Goal: Task Accomplishment & Management: Complete application form

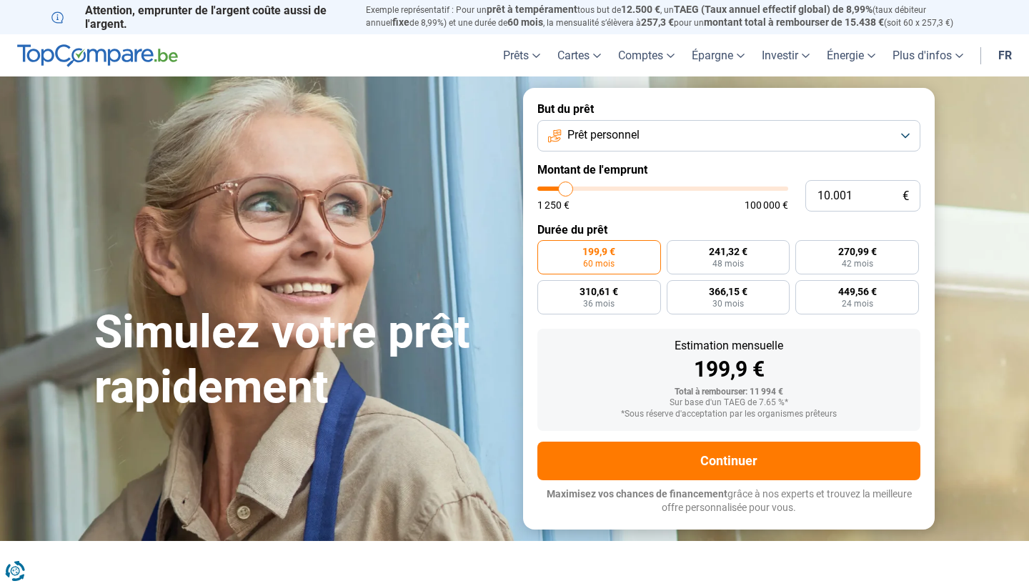
type input "12.750"
type input "12750"
type input "13.250"
type input "13250"
type input "13.750"
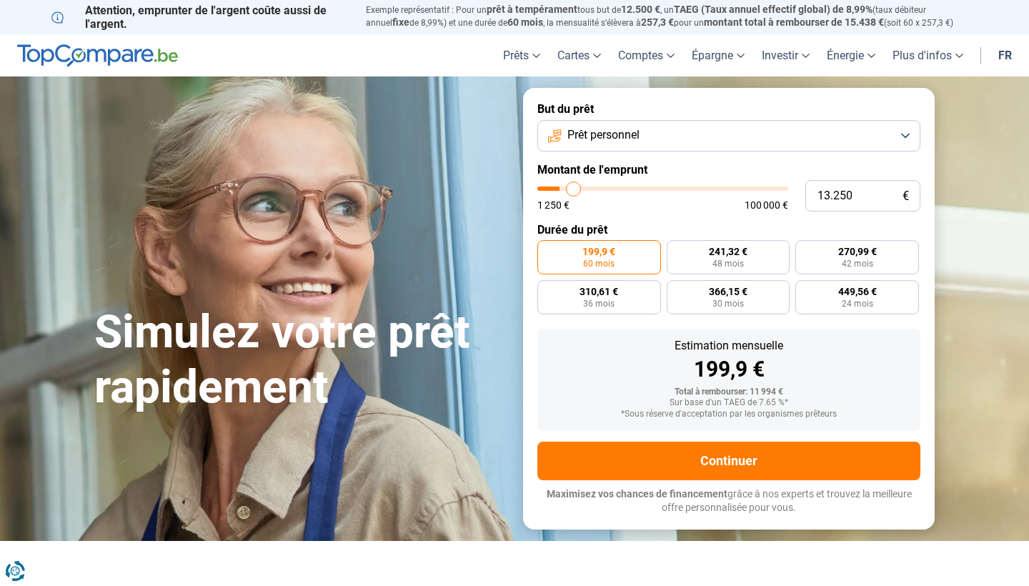
type input "13750"
type input "15.250"
type input "15250"
type input "17.250"
type input "17250"
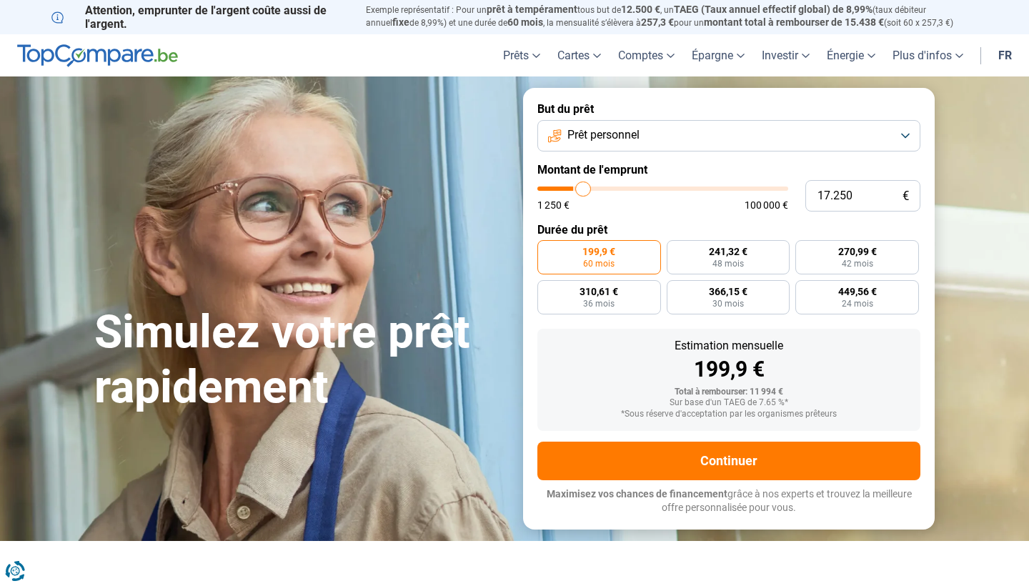
type input "19.750"
type input "19750"
type input "22.750"
type input "22750"
type input "26.000"
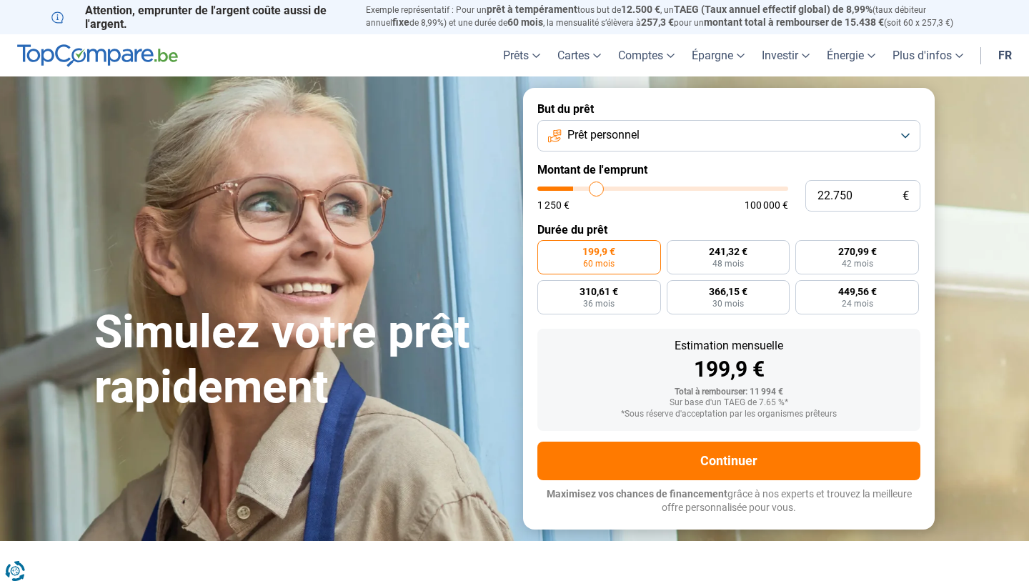
type input "26000"
type input "29.500"
type input "29500"
type input "32.750"
type input "32750"
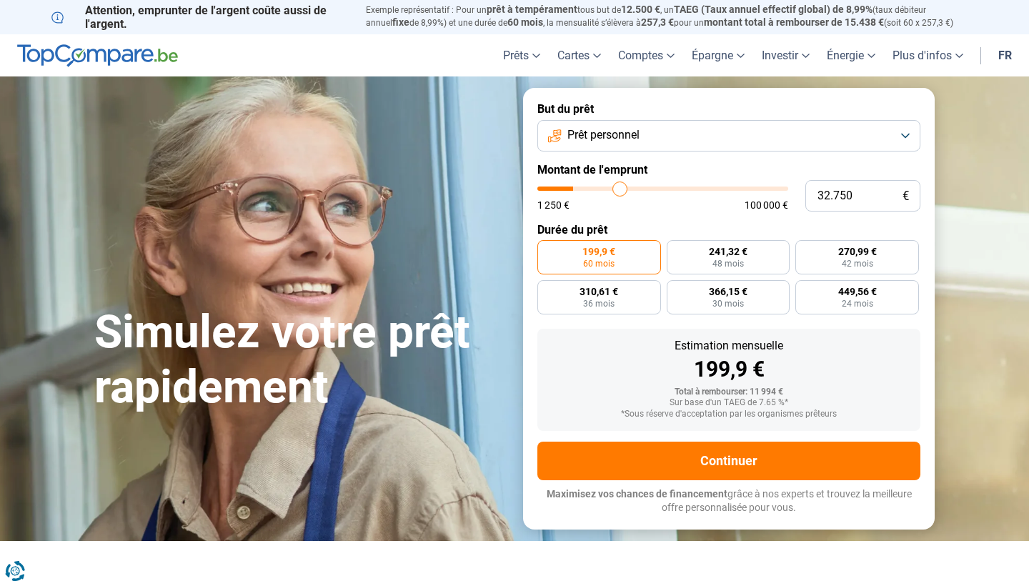
type input "36.000"
type input "36000"
type input "39.250"
type input "39250"
type input "42.250"
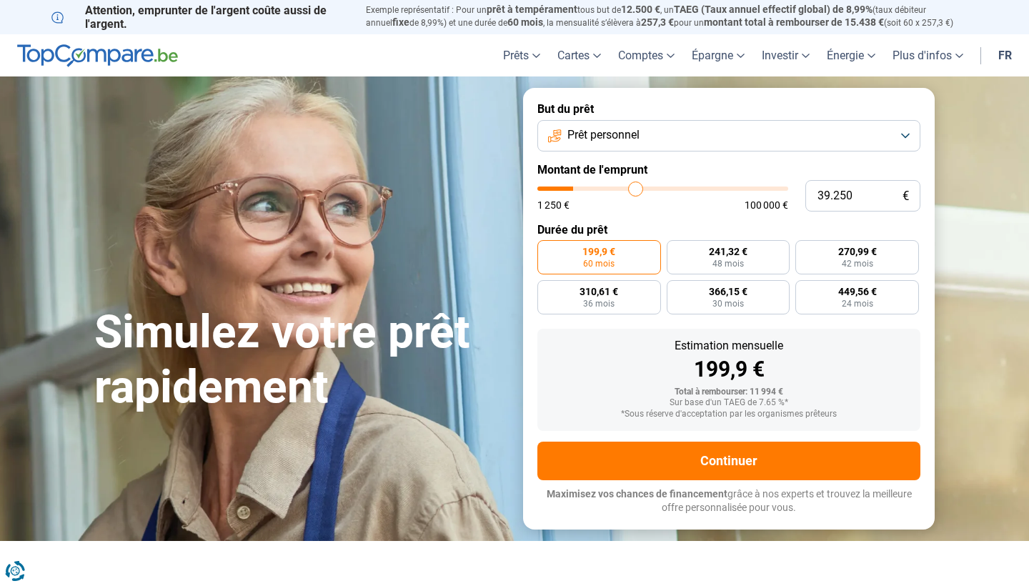
type input "42250"
type input "45.000"
type input "45000"
type input "47.750"
type input "47750"
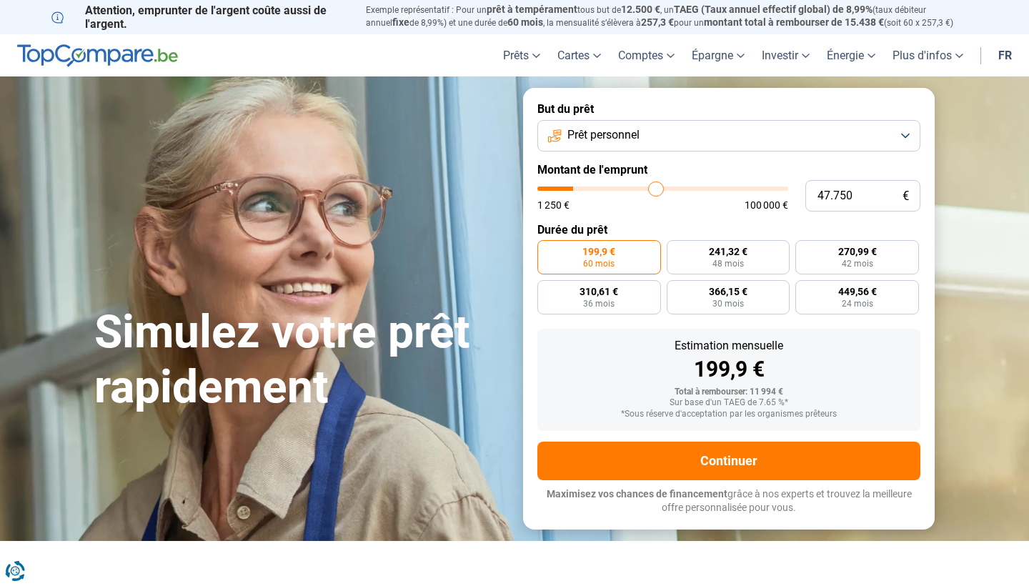
type input "50.250"
type input "50250"
type input "52.500"
type input "52500"
type input "55.000"
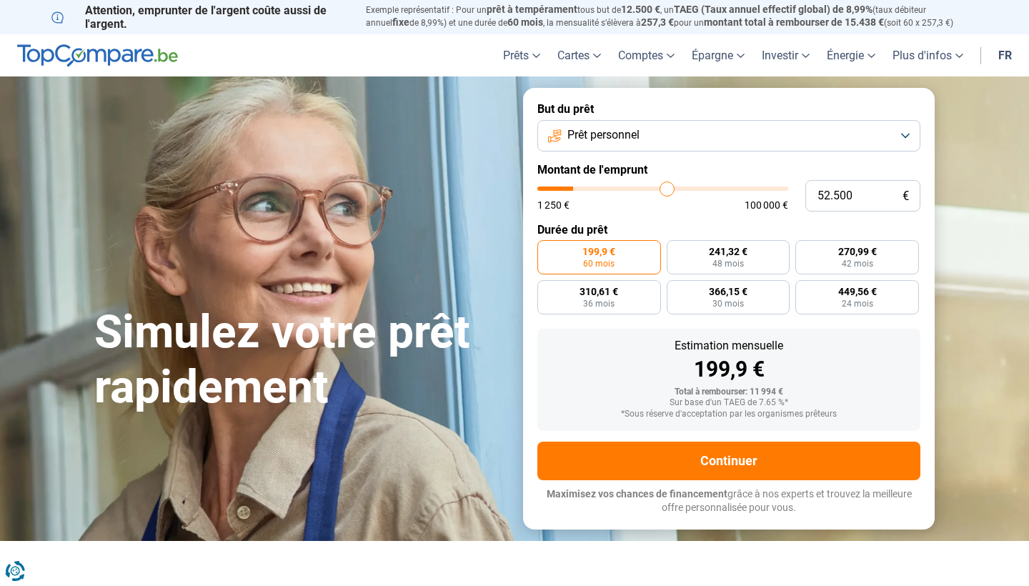
type input "55000"
type input "56.750"
type input "56750"
type input "58.500"
type input "58500"
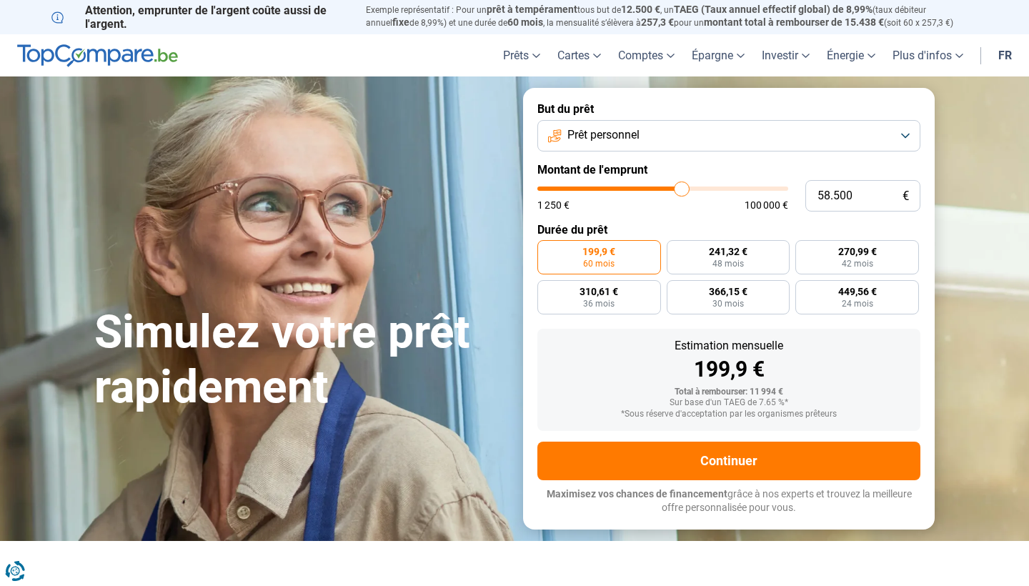
type input "60.000"
type input "60000"
type input "61.250"
type input "61250"
type input "62.250"
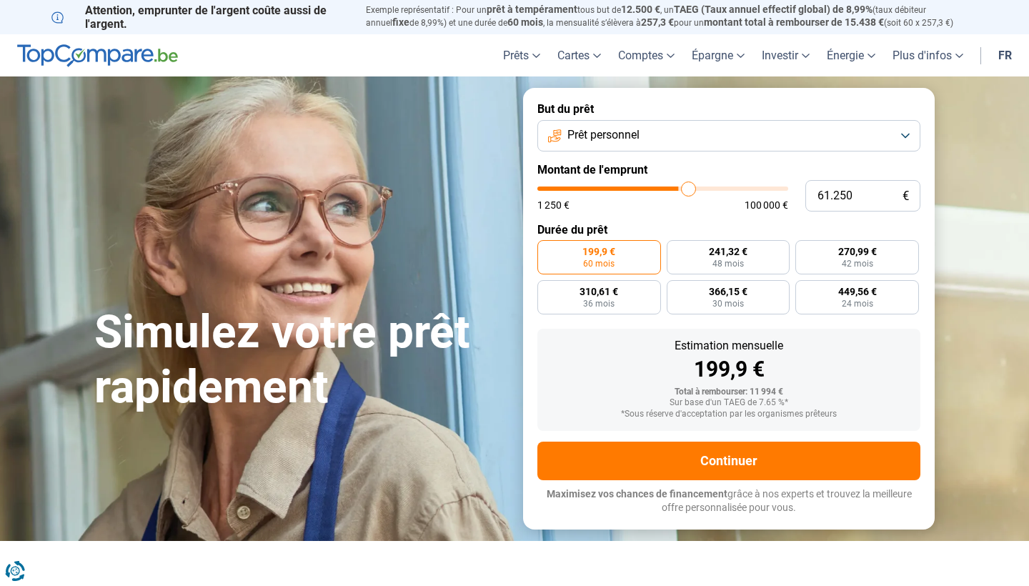
type input "62250"
type input "63.000"
type input "63000"
type input "63.750"
type input "63750"
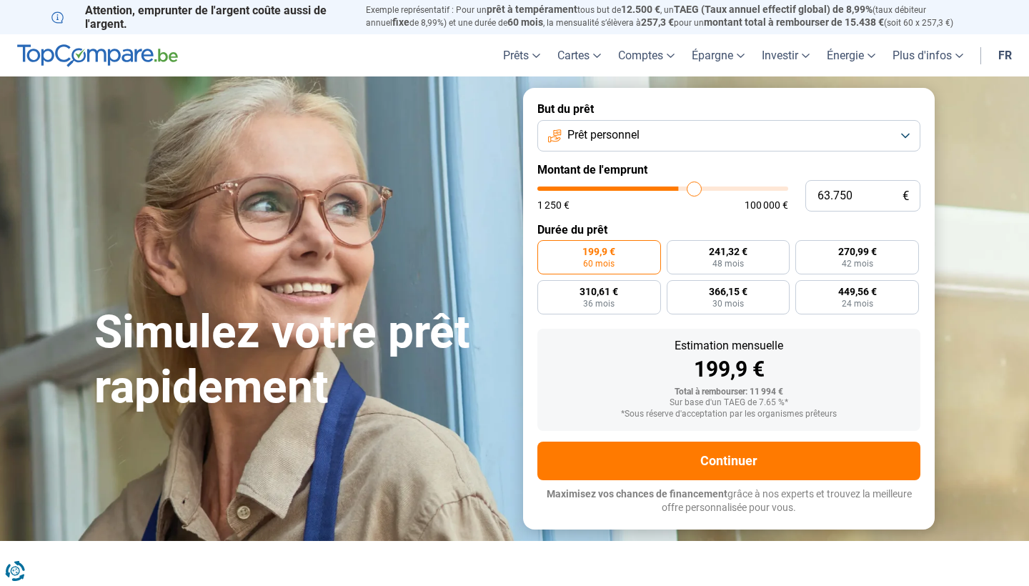
type input "64.250"
type input "64250"
type input "64.500"
type input "64500"
type input "65.000"
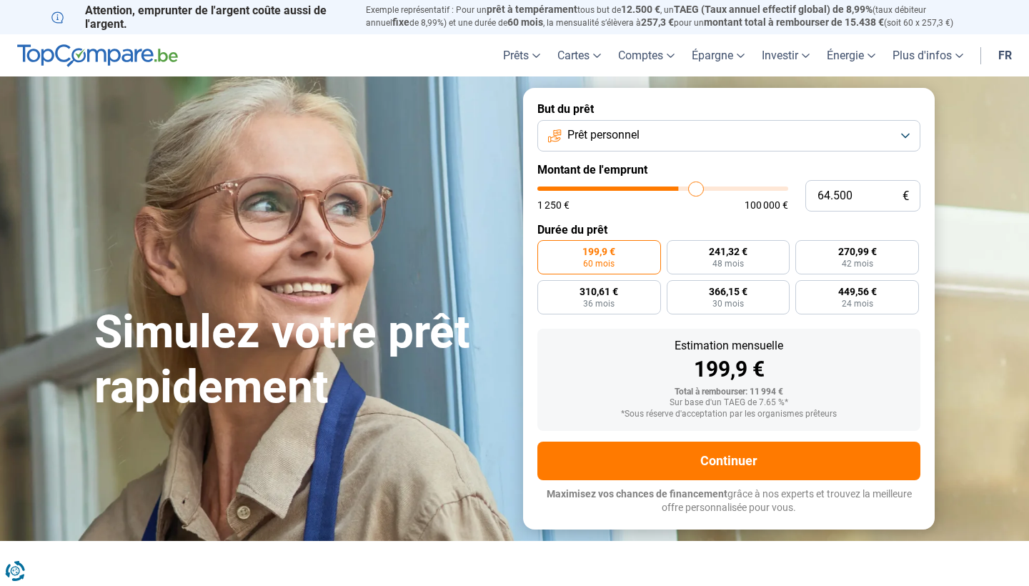
type input "65000"
type input "65.250"
type input "65250"
type input "65.750"
type input "65750"
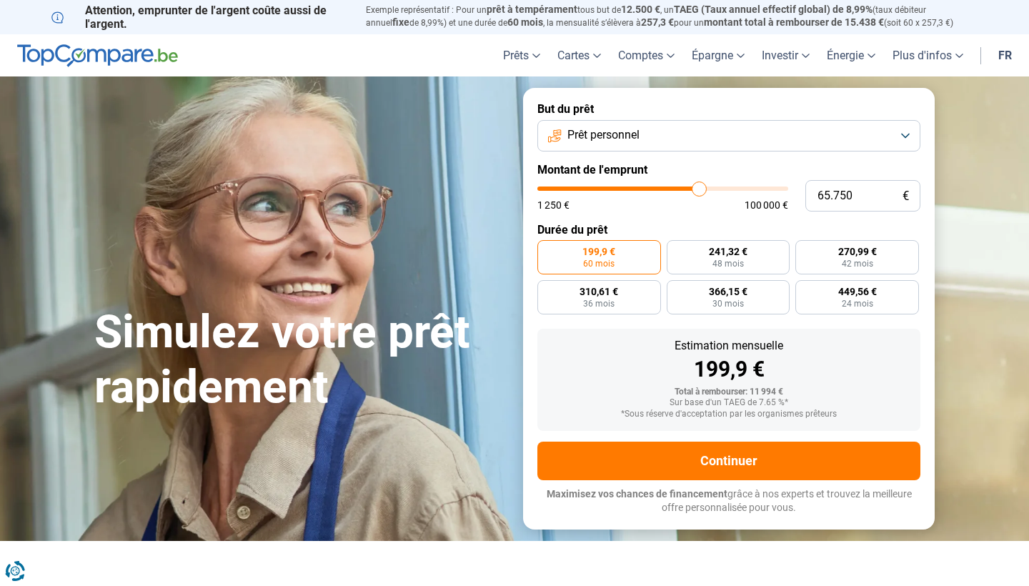
type input "66.000"
type input "66000"
type input "66.500"
type input "66500"
type input "67.250"
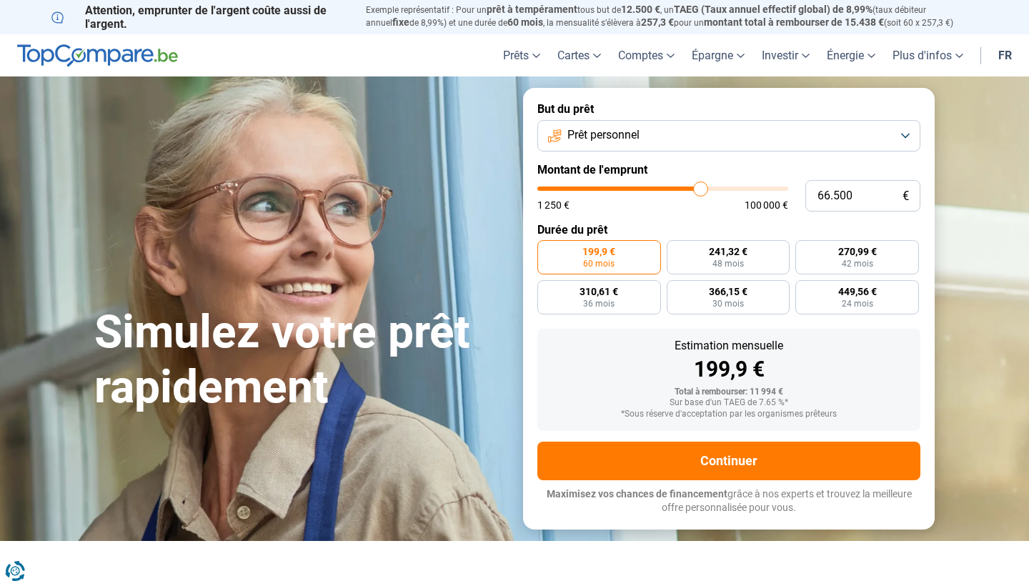
type input "67250"
type input "68.000"
type input "68000"
type input "68.500"
type input "68500"
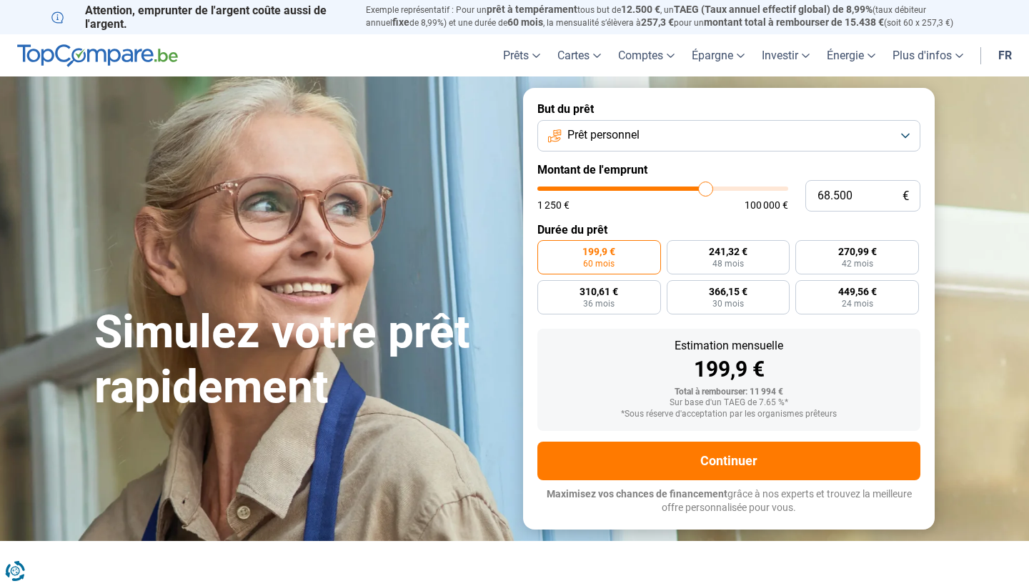
type input "69.000"
type input "69000"
type input "69.750"
type input "69750"
type input "70.000"
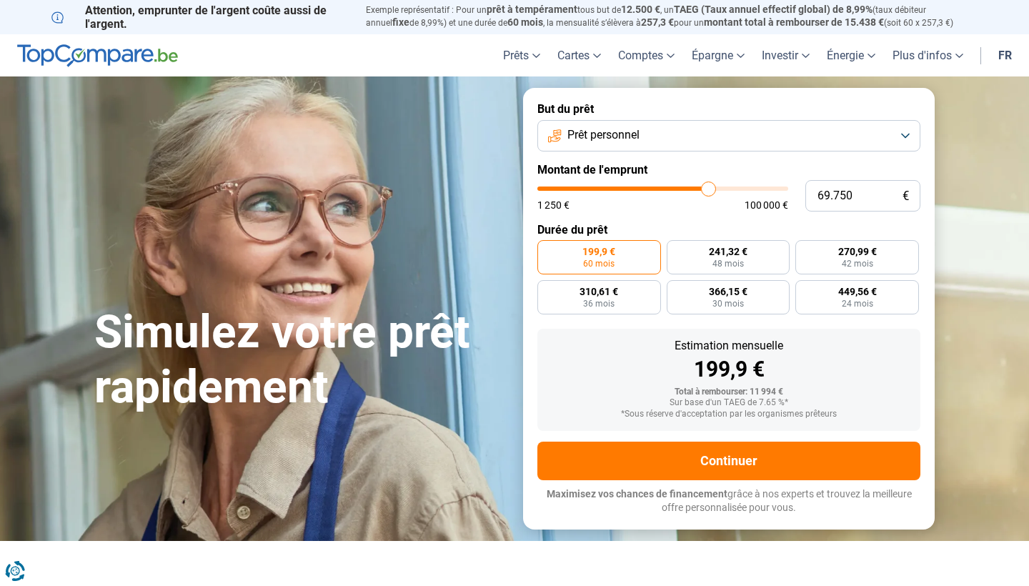
type input "70000"
type input "70.500"
type input "70500"
type input "70.750"
type input "70750"
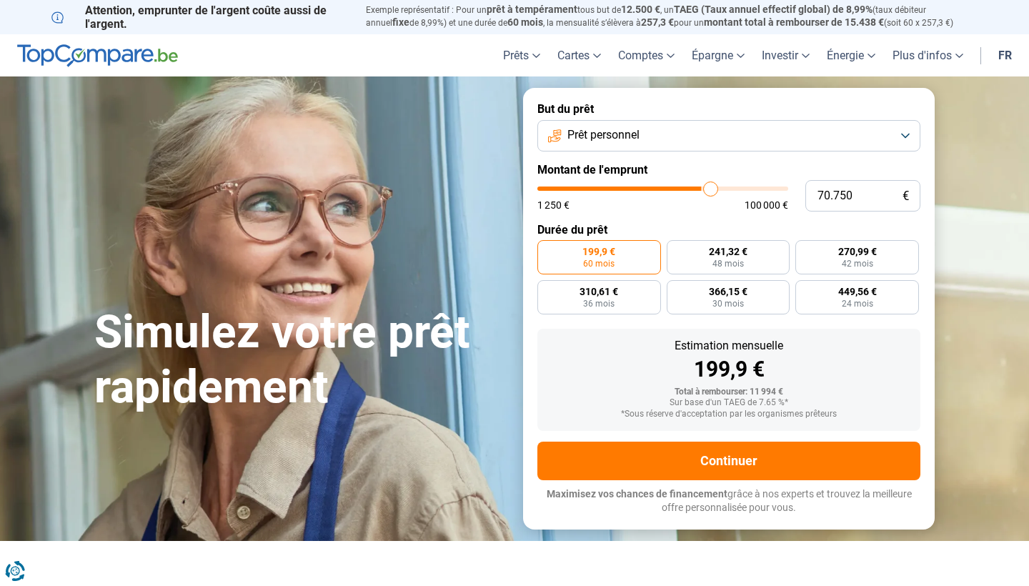
type input "71.000"
type input "71000"
type input "70.750"
drag, startPoint x: 573, startPoint y: 187, endPoint x: 710, endPoint y: 198, distance: 137.7
type input "70750"
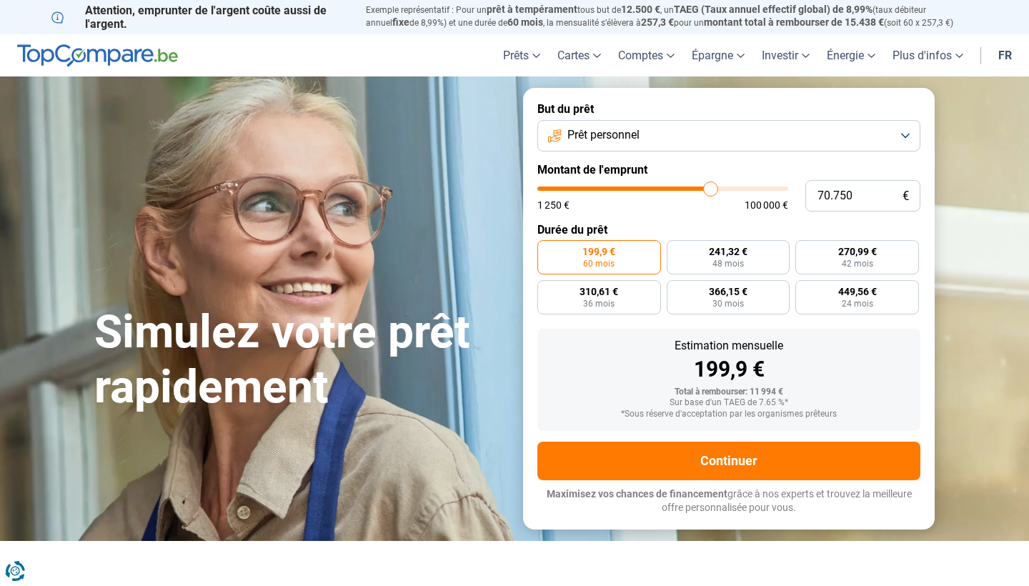
click at [711, 199] on div "1 250 € 100 000 €" at bounding box center [662, 199] width 251 height 24
radio input "false"
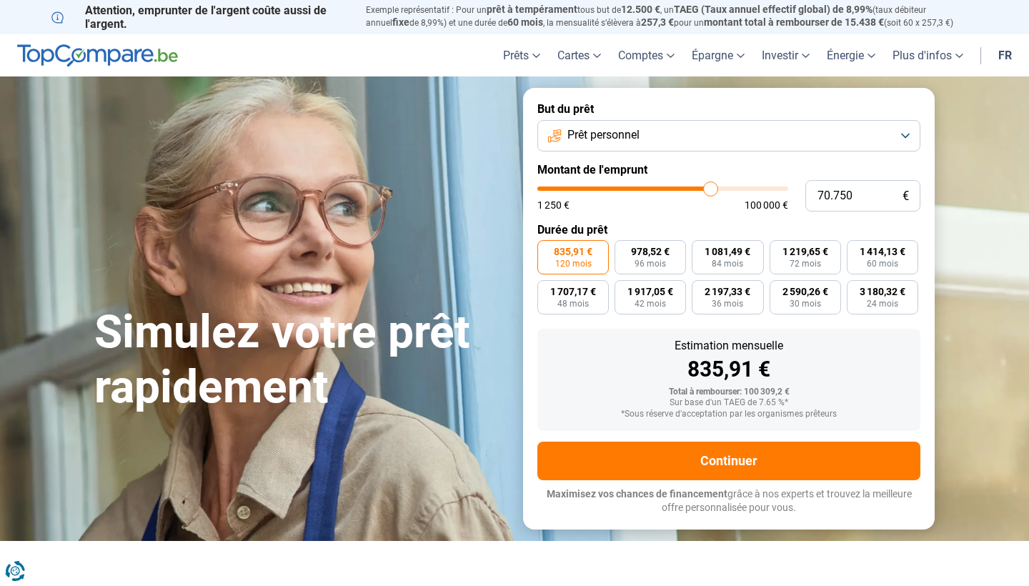
type input "72.250"
type input "72250"
type input "72.500"
type input "72500"
type input "72.000"
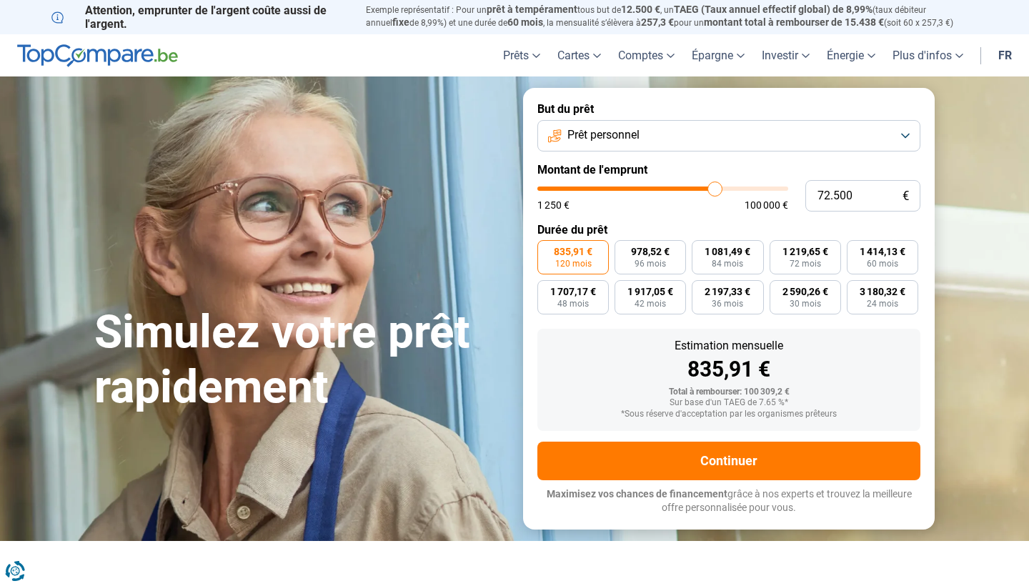
type input "72000"
type input "71.250"
type input "71250"
type input "69.750"
type input "69750"
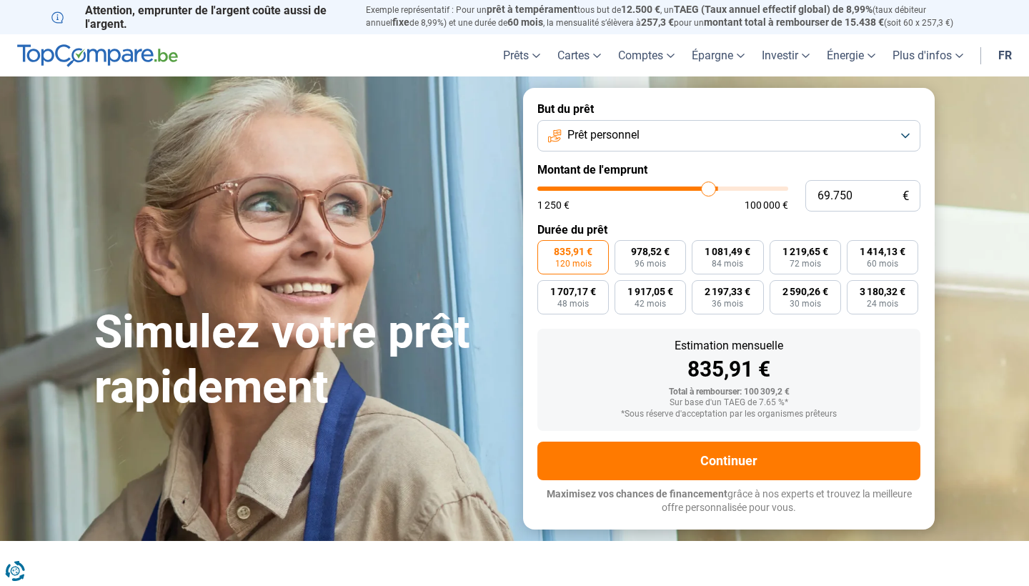
type input "67.250"
type input "67250"
type input "65.000"
type input "65000"
type input "61.750"
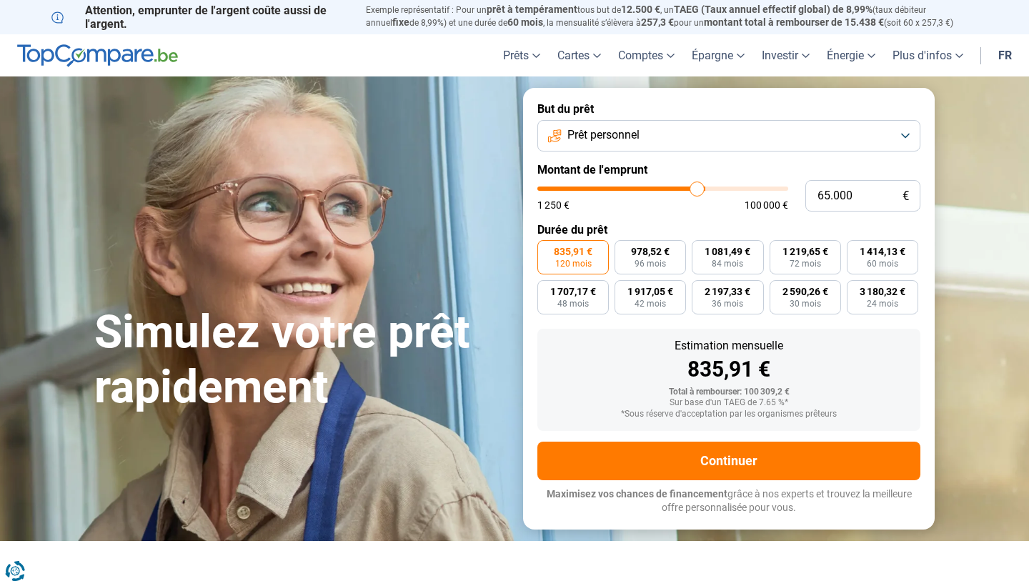
type input "61750"
type input "58.500"
type input "58500"
type input "55.750"
type input "55750"
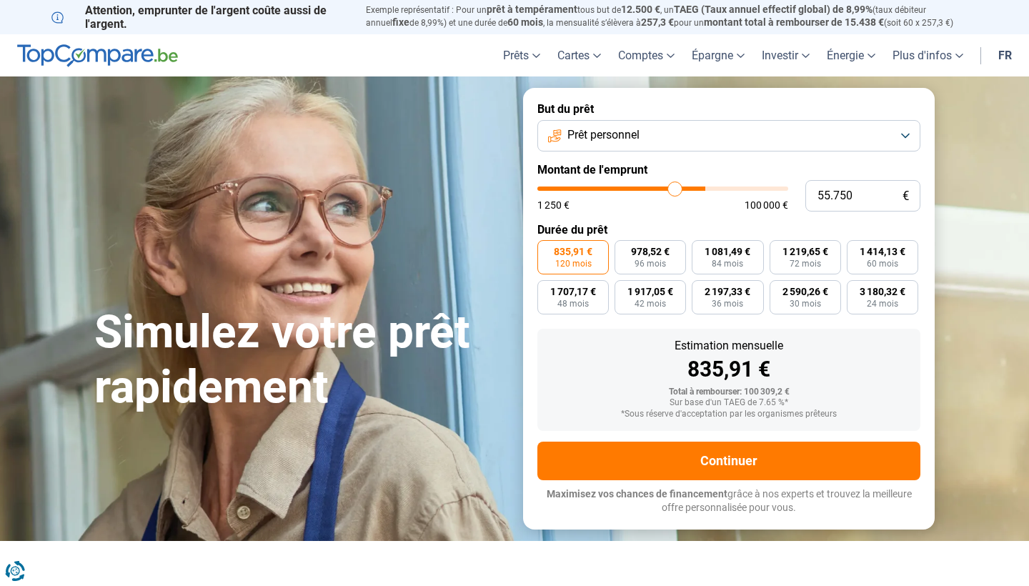
type input "53.250"
type input "53250"
type input "51.000"
type input "51000"
type input "49.250"
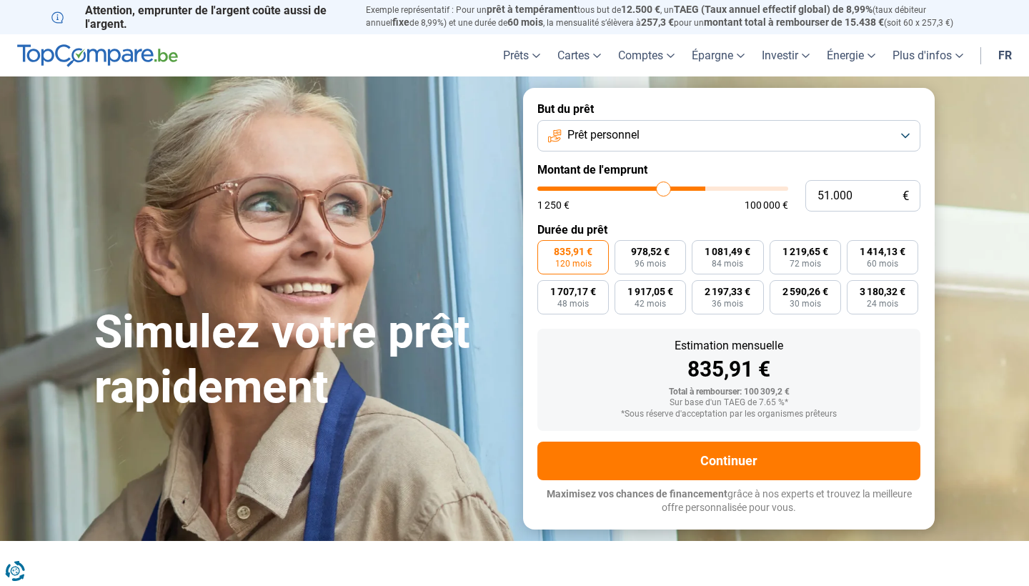
type input "49250"
type input "47.750"
type input "47750"
type input "46.250"
type input "46250"
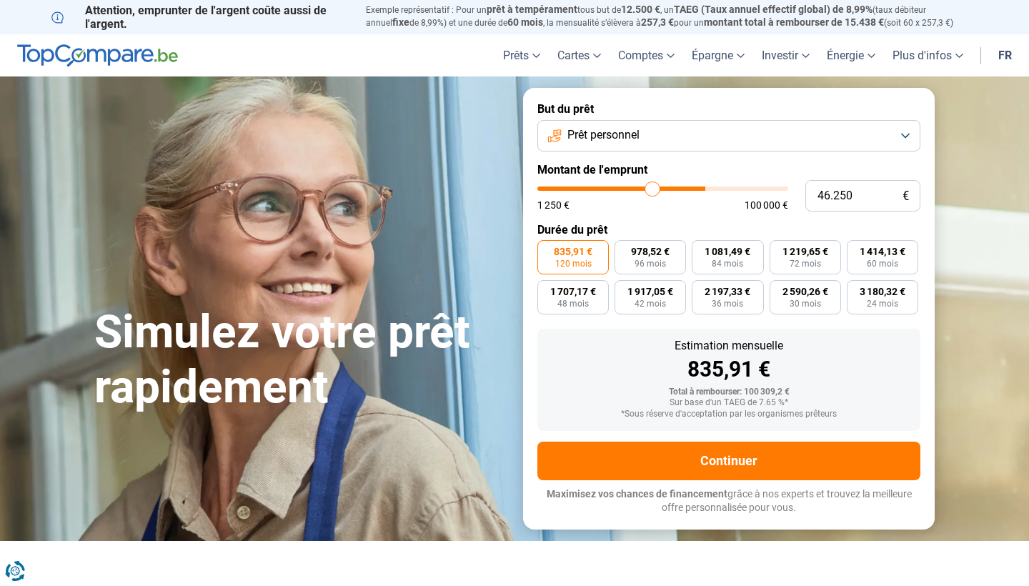
type input "45.000"
type input "45000"
type input "44.250"
type input "44250"
type input "43.500"
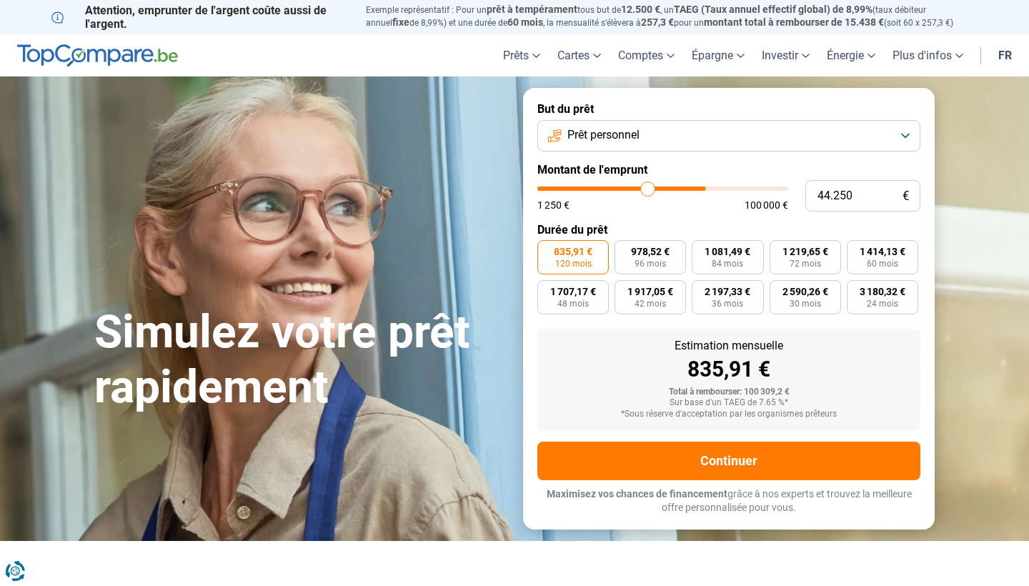
type input "43500"
type input "43.000"
type input "43000"
type input "42.250"
type input "42250"
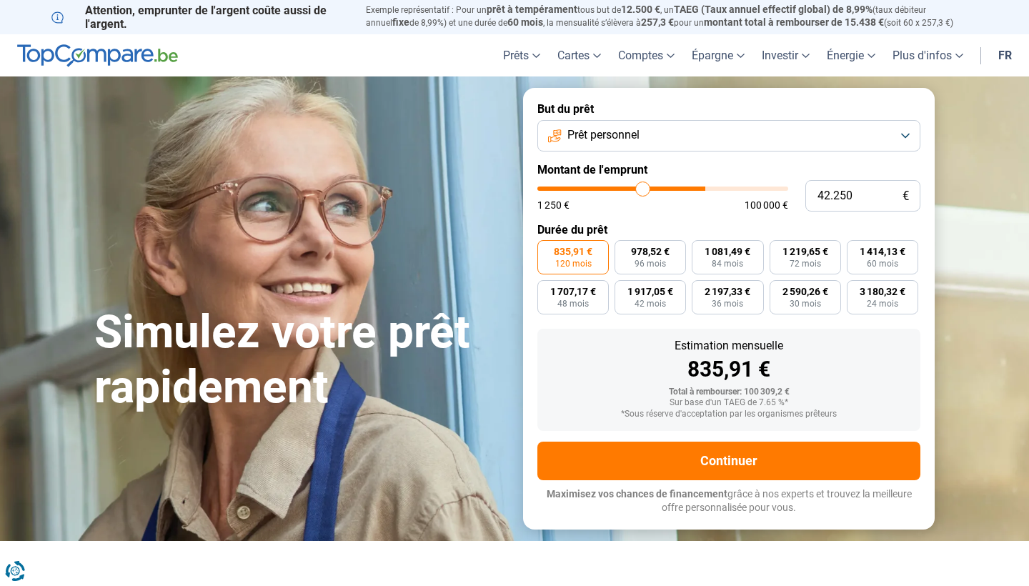
type input "42.000"
type input "42000"
type input "41.750"
type input "41750"
type input "42.000"
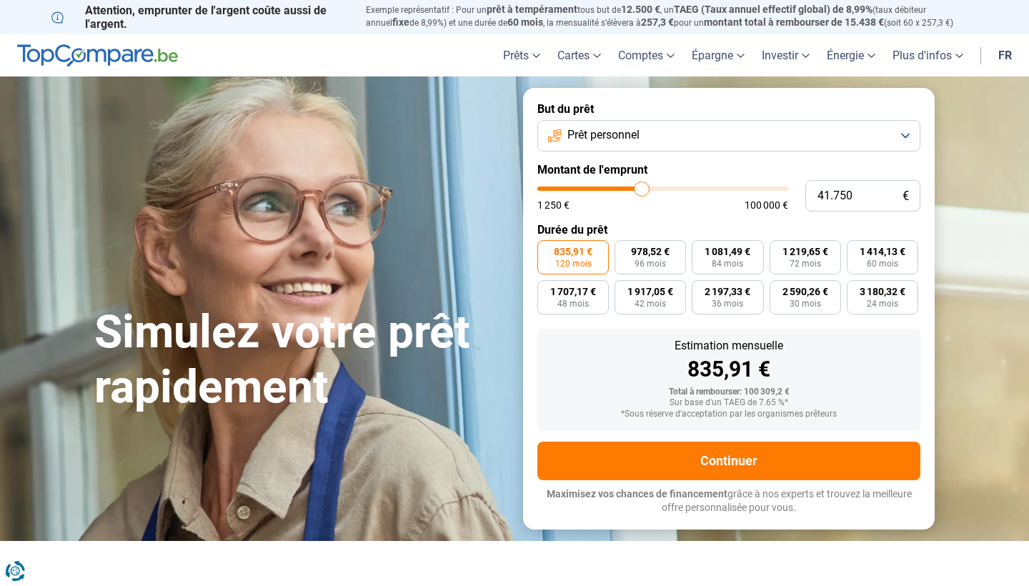
type input "42000"
type input "41.750"
type input "41750"
type input "41.500"
type input "41500"
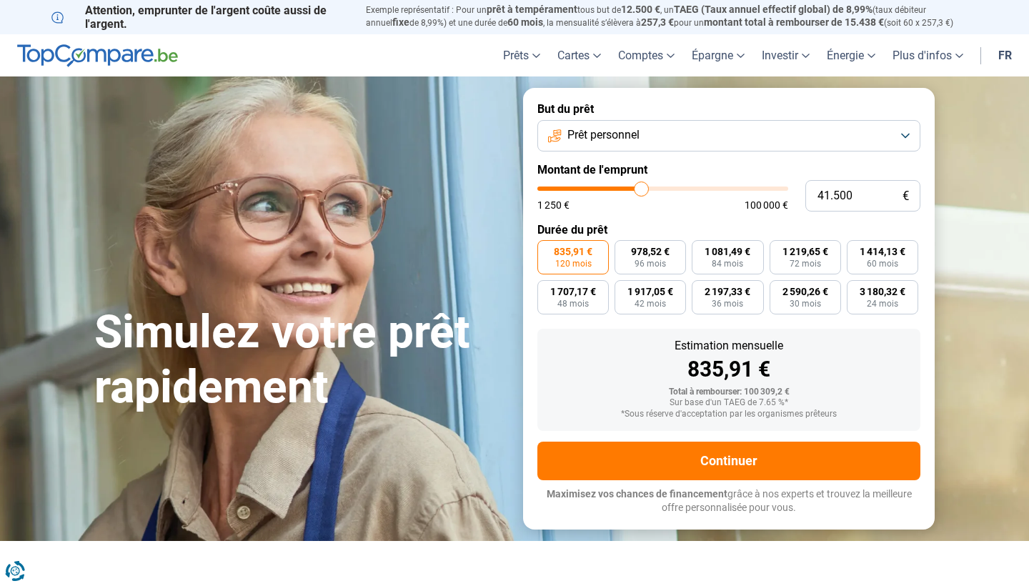
type input "40.500"
type input "40500"
type input "39.250"
type input "39250"
type input "38.750"
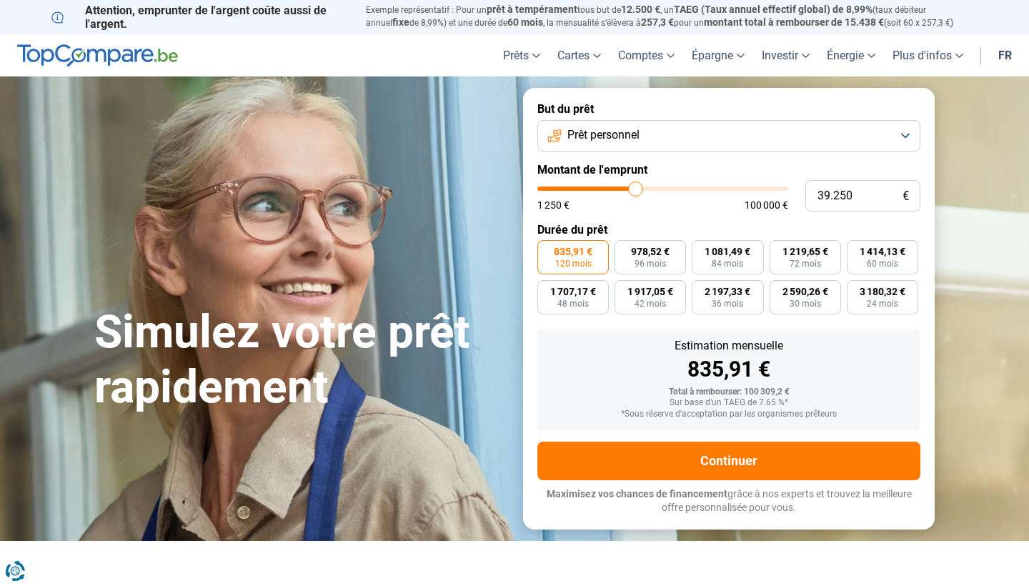
type input "38750"
type input "37.750"
type input "37750"
type input "36.500"
type input "36500"
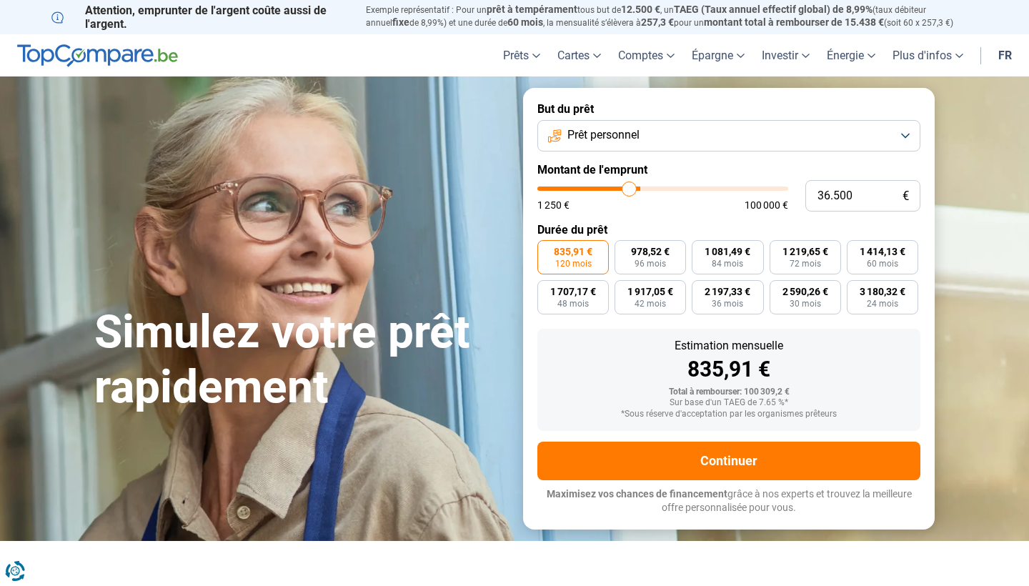
type input "35.500"
type input "35500"
type input "34.500"
type input "34500"
type input "34.000"
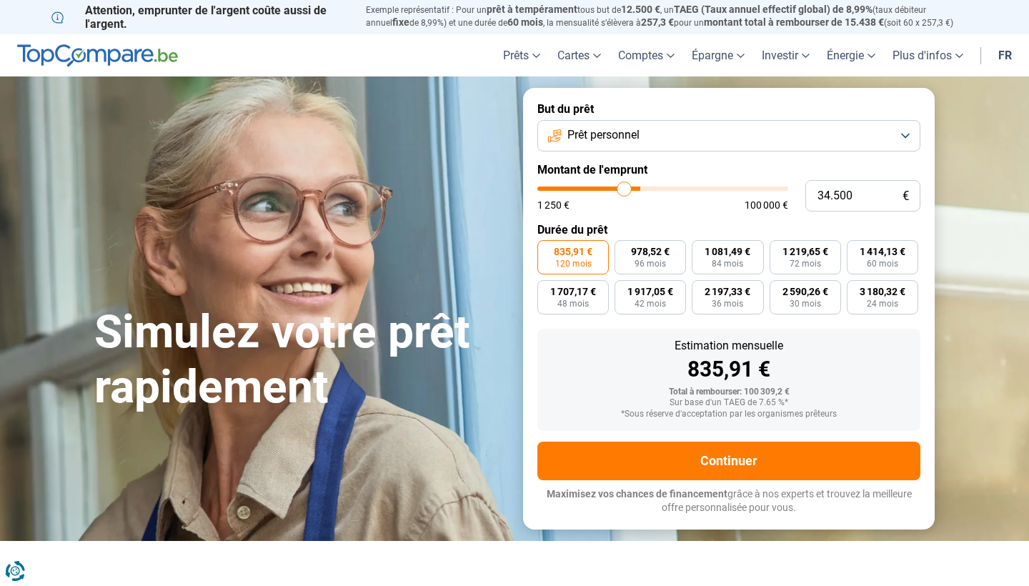
type input "34000"
type input "33.500"
type input "33500"
type input "33.250"
type input "33250"
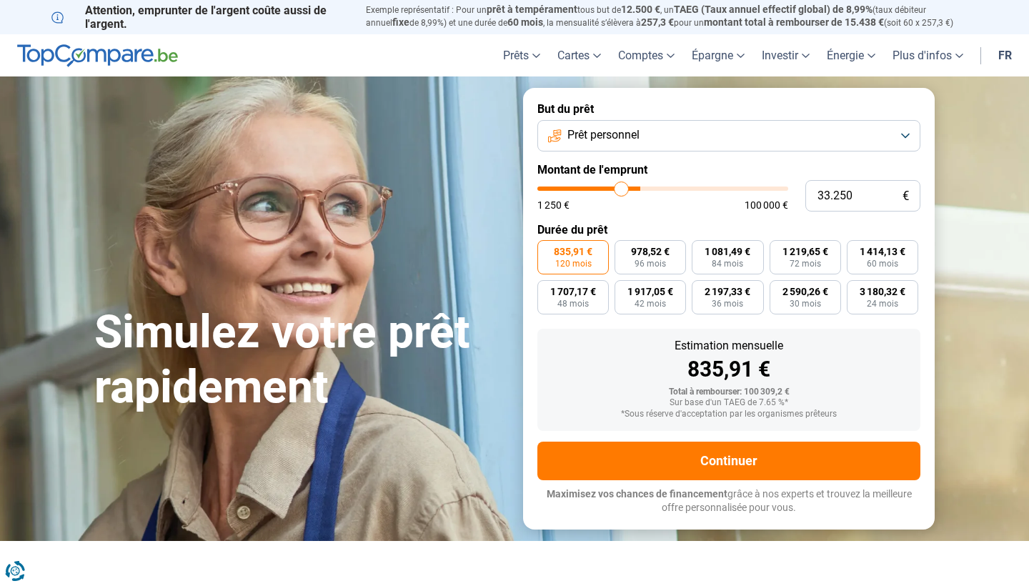
type input "33.000"
type input "33000"
type input "32.750"
type input "32750"
type input "32.500"
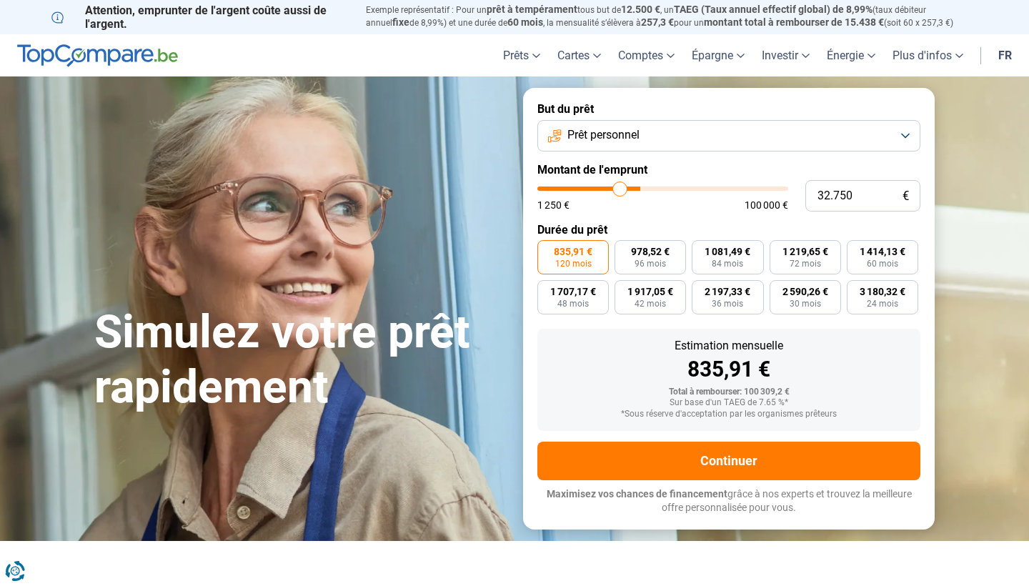
type input "32500"
type input "32.000"
type input "32000"
type input "31.750"
type input "31750"
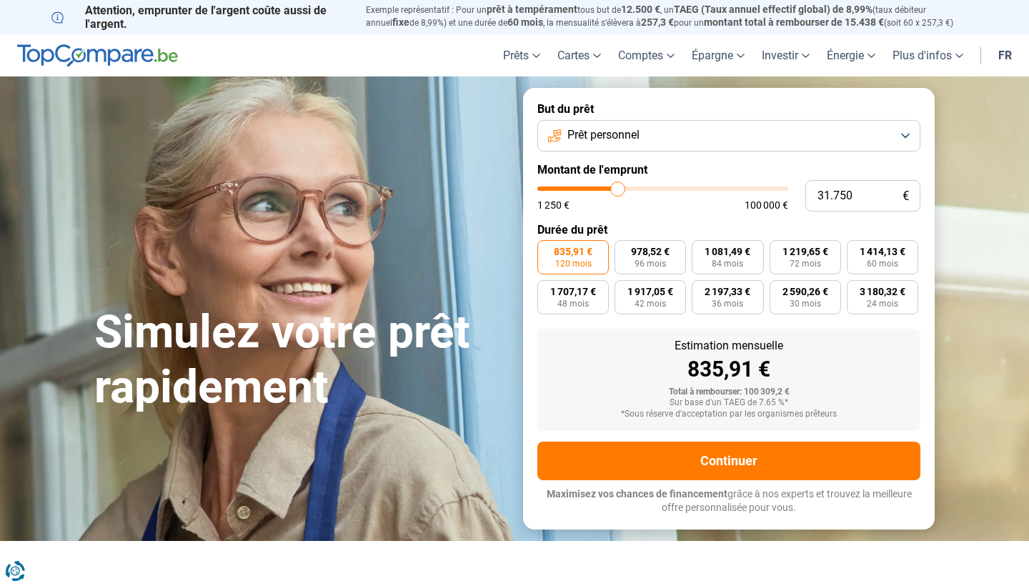
type input "31.500"
type input "31500"
type input "31.250"
type input "31250"
type input "31.000"
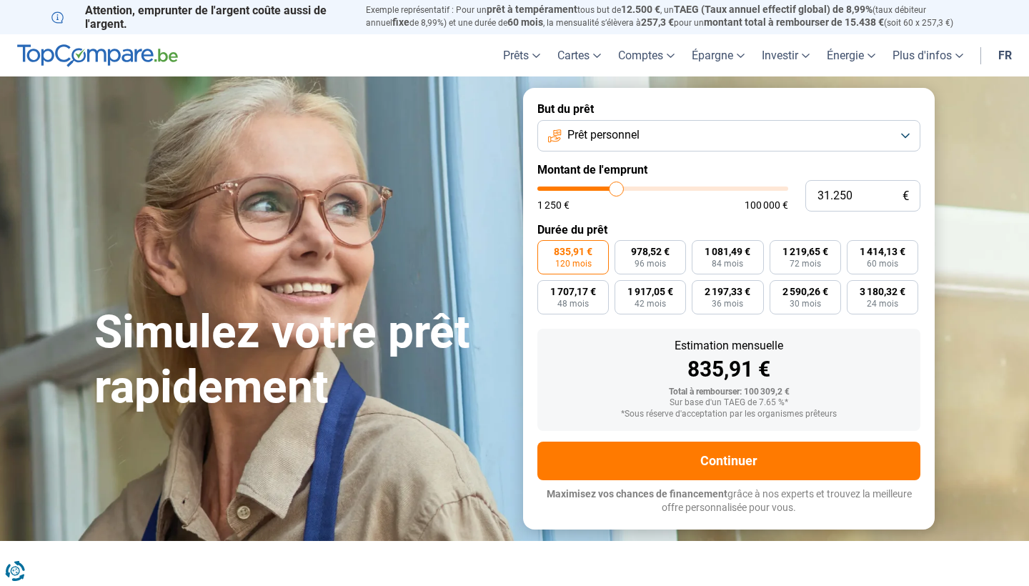
type input "31000"
type input "30.500"
type input "30500"
type input "30.250"
type input "30250"
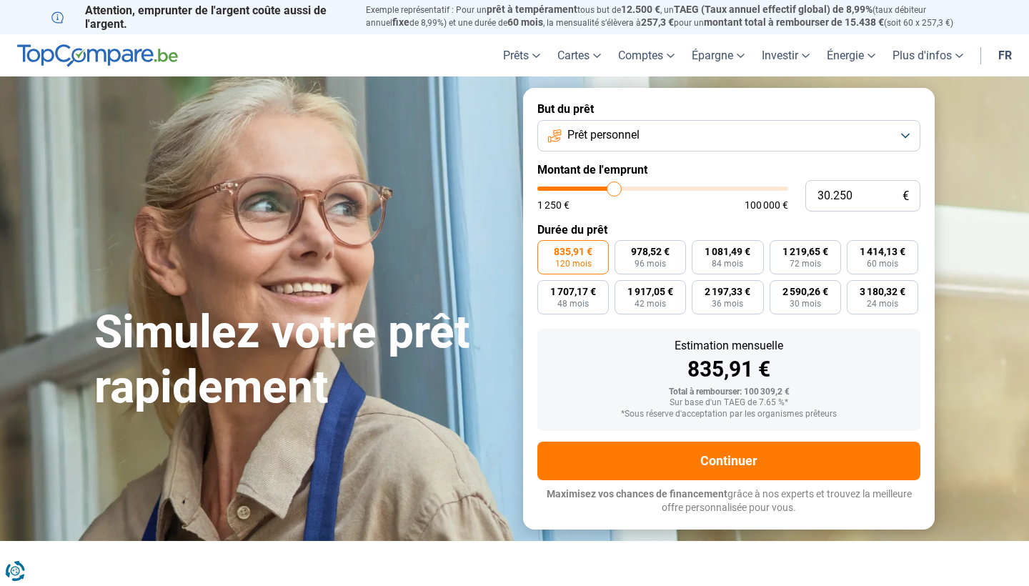
type input "30.000"
type input "30000"
type input "29.750"
type input "29750"
type input "29.500"
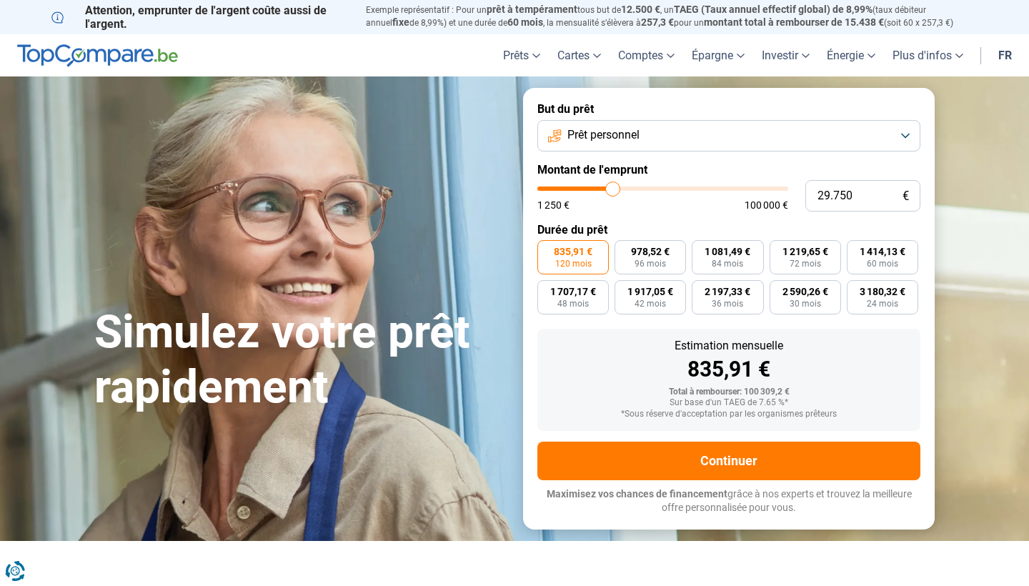
type input "29500"
type input "29.000"
type input "29000"
type input "28.750"
type input "28750"
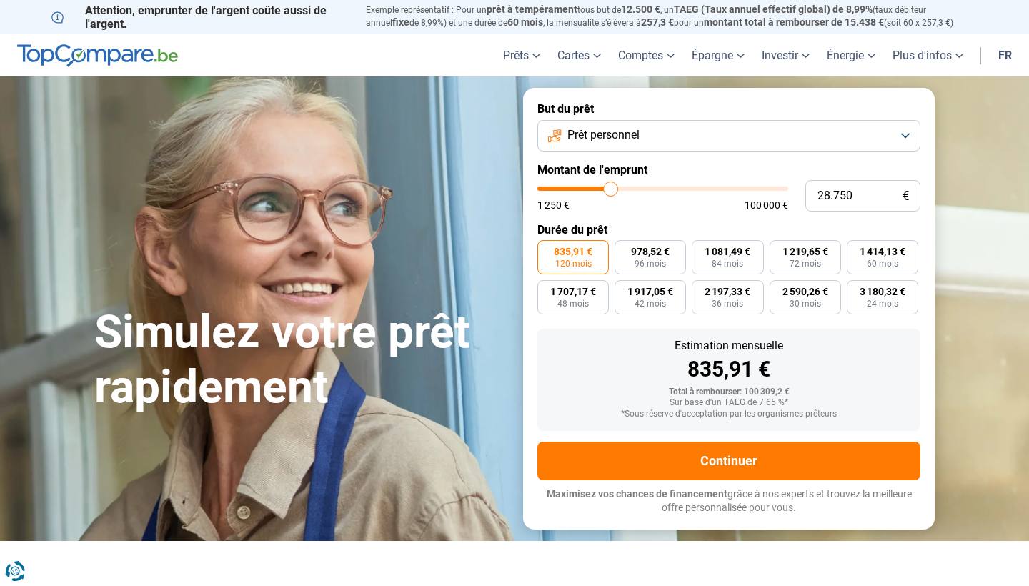
type input "28.500"
type input "28500"
type input "28.250"
type input "28250"
type input "28.000"
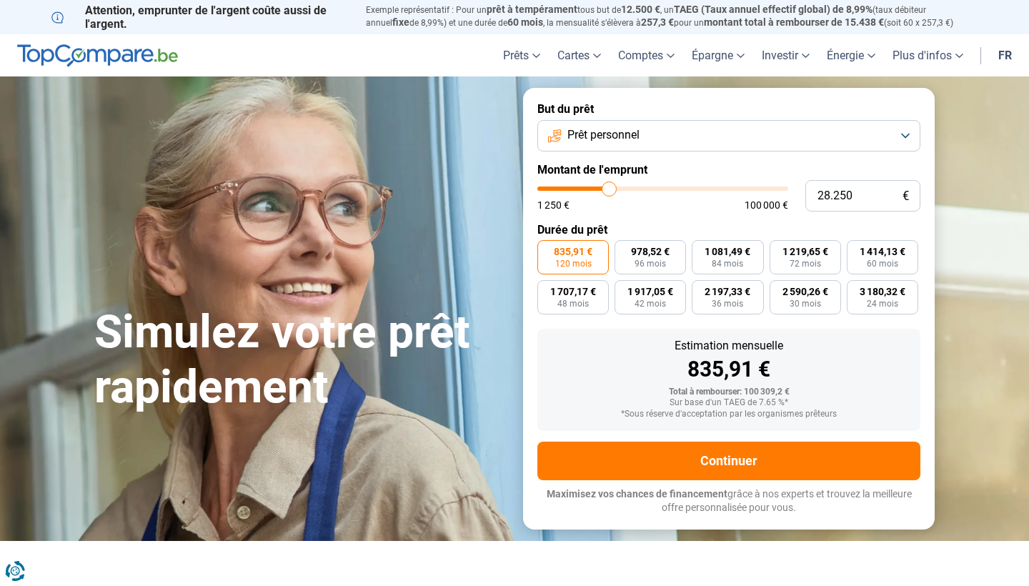
type input "28000"
type input "27.500"
type input "27500"
type input "27.000"
type input "27000"
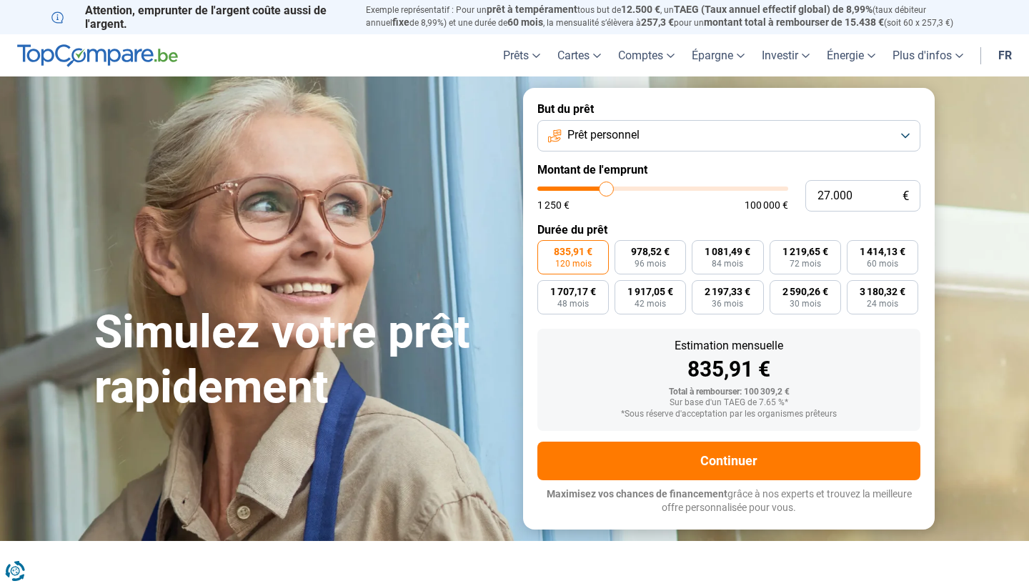
type input "26.500"
type input "26500"
type input "26.000"
type input "26000"
type input "25.500"
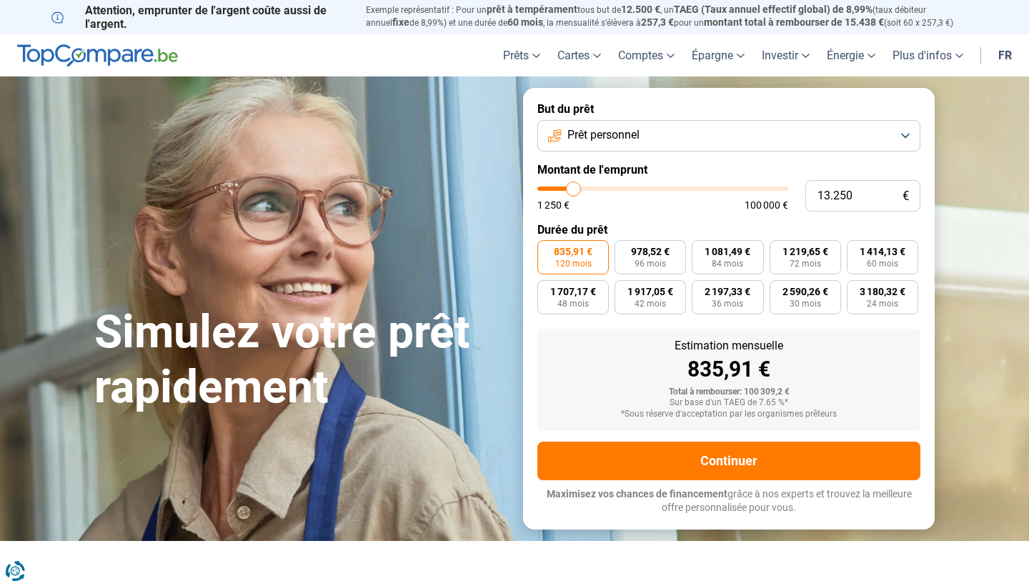
drag, startPoint x: 715, startPoint y: 196, endPoint x: 574, endPoint y: 186, distance: 141.1
click at [574, 187] on input "range" at bounding box center [662, 189] width 251 height 4
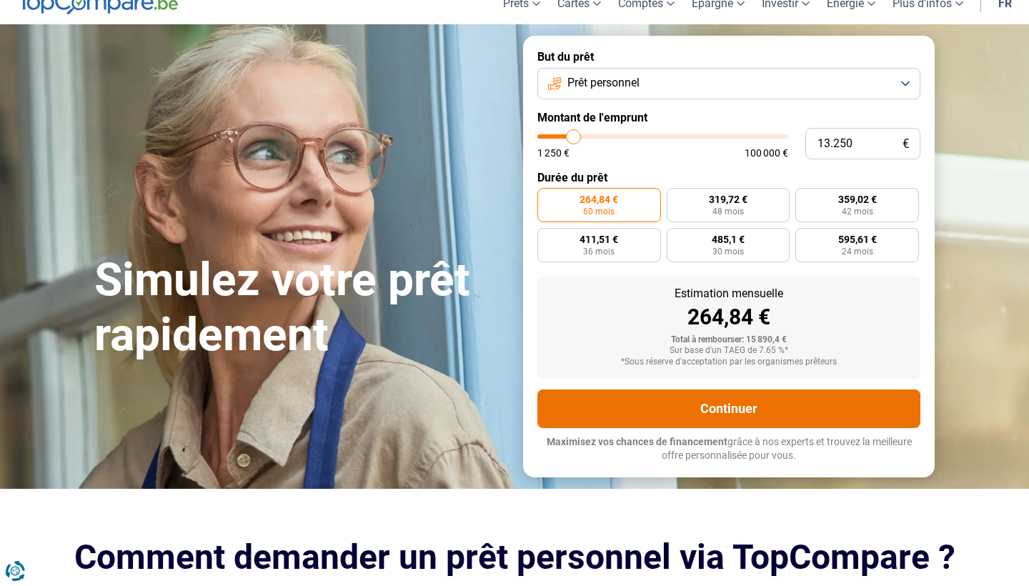
scroll to position [53, 0]
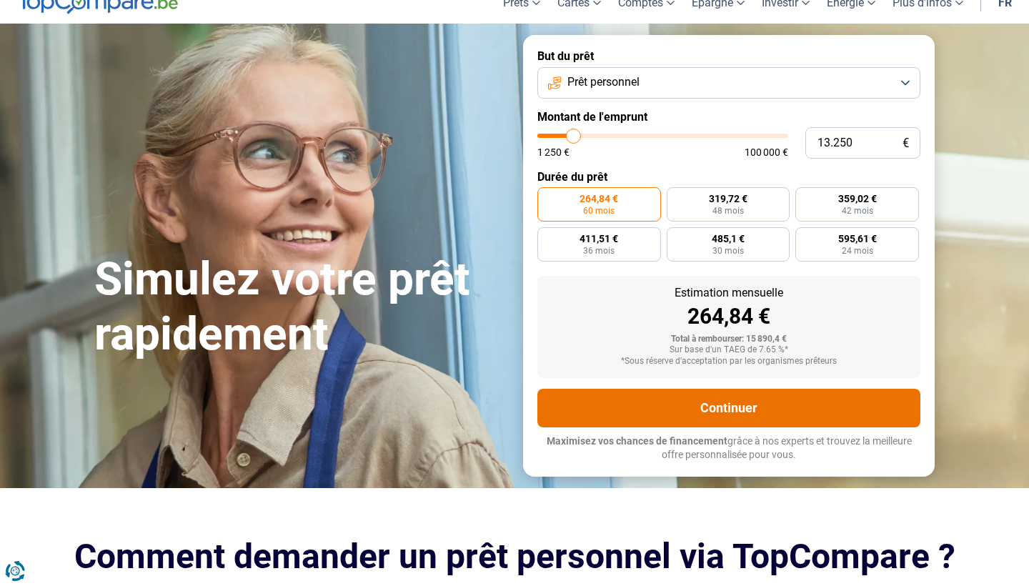
click at [675, 404] on button "Continuer" at bounding box center [728, 408] width 383 height 39
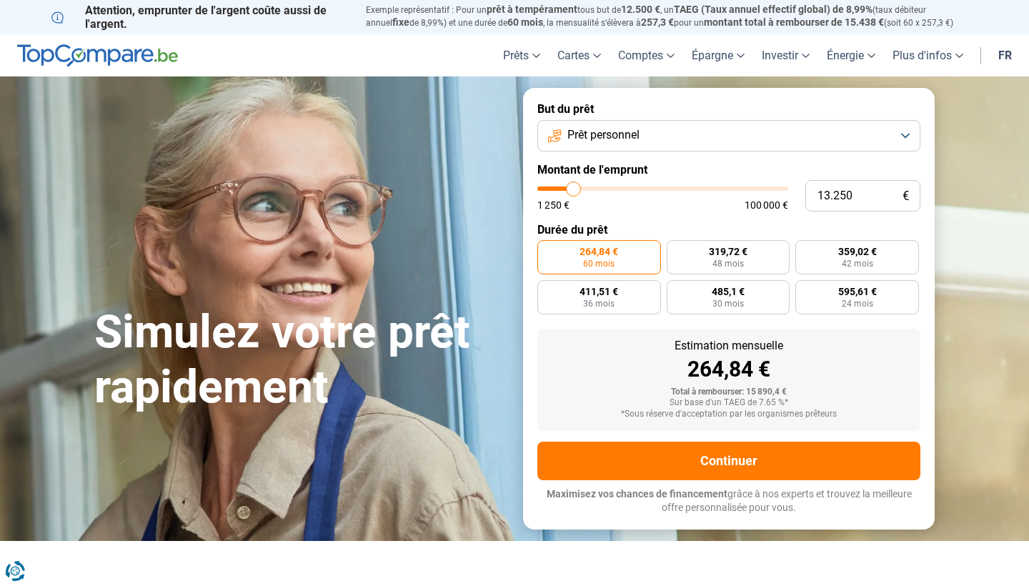
scroll to position [0, 0]
click at [686, 129] on button "Prêt personnel" at bounding box center [728, 135] width 383 height 31
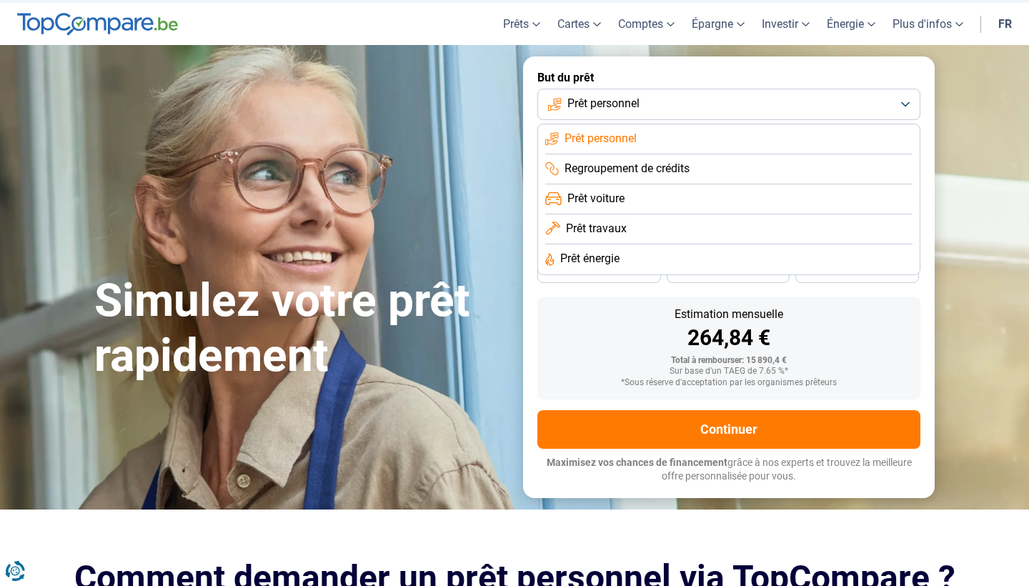
scroll to position [47, 0]
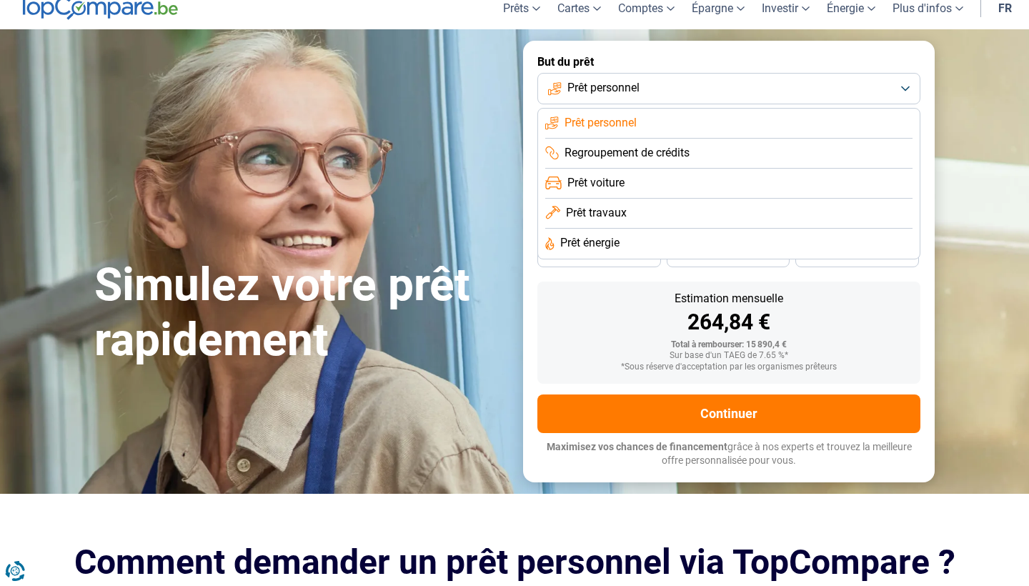
click at [432, 267] on h1 "Simulez votre prêt rapidement" at bounding box center [300, 313] width 412 height 110
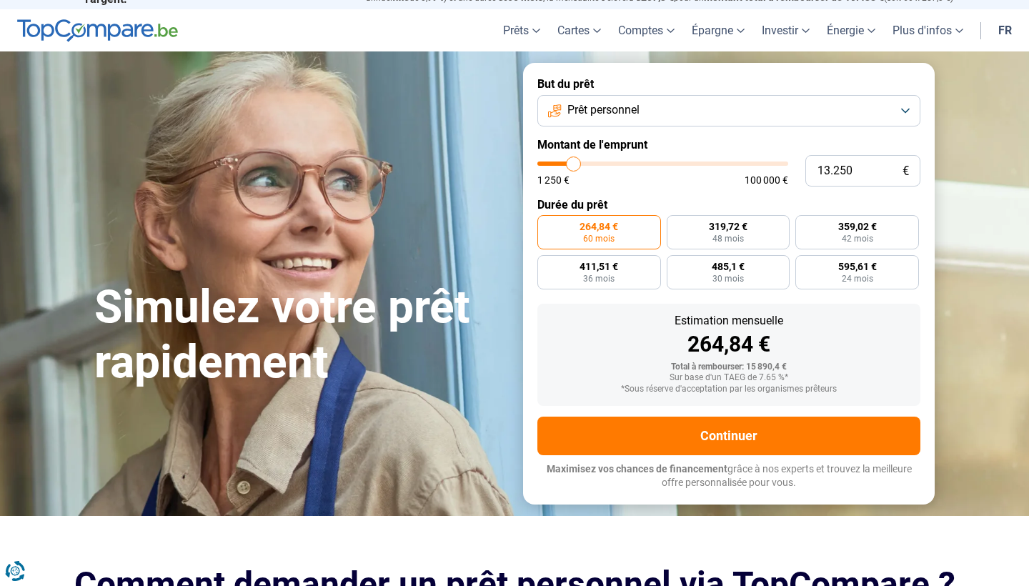
scroll to position [26, 0]
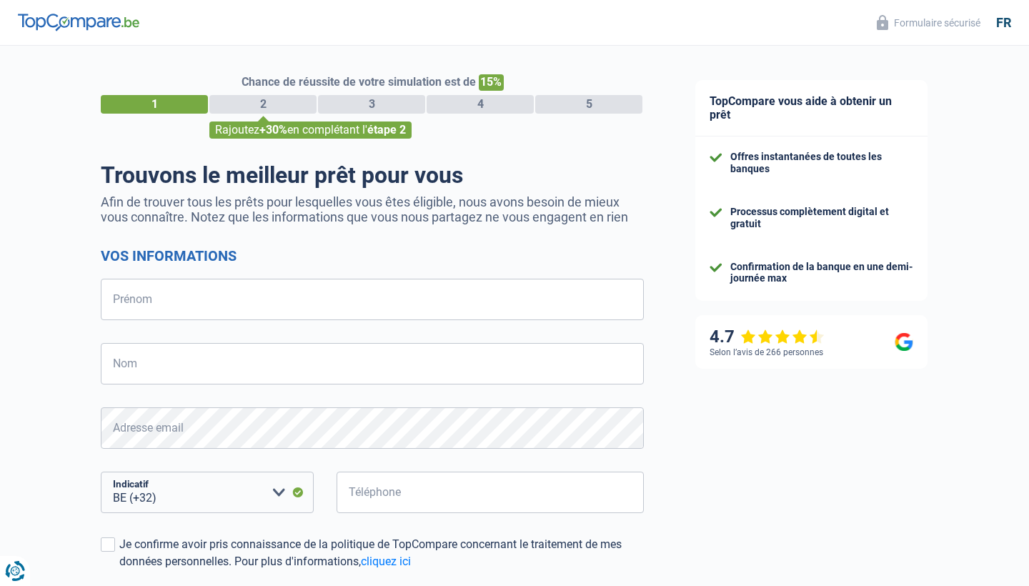
select select "32"
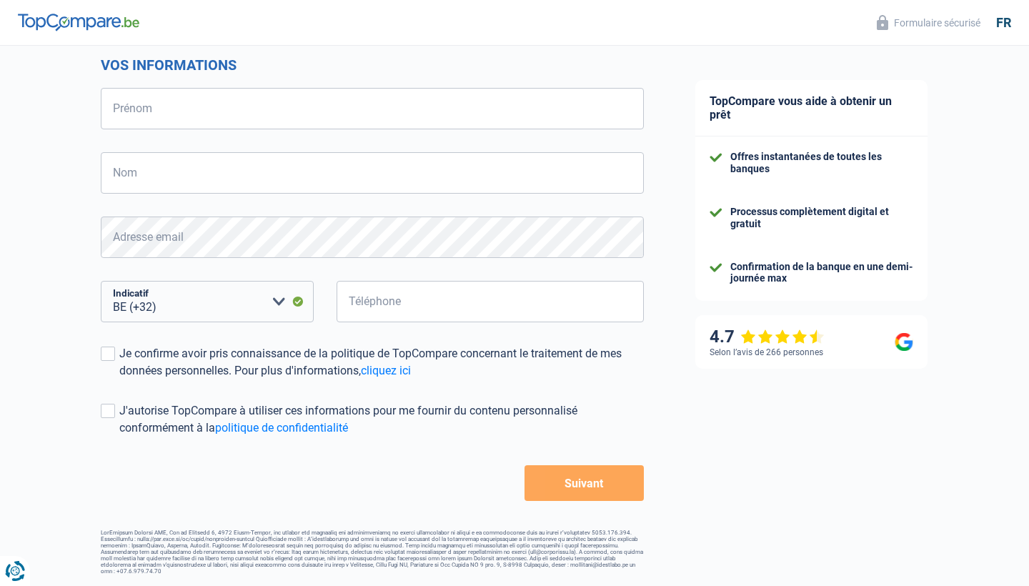
scroll to position [195, 0]
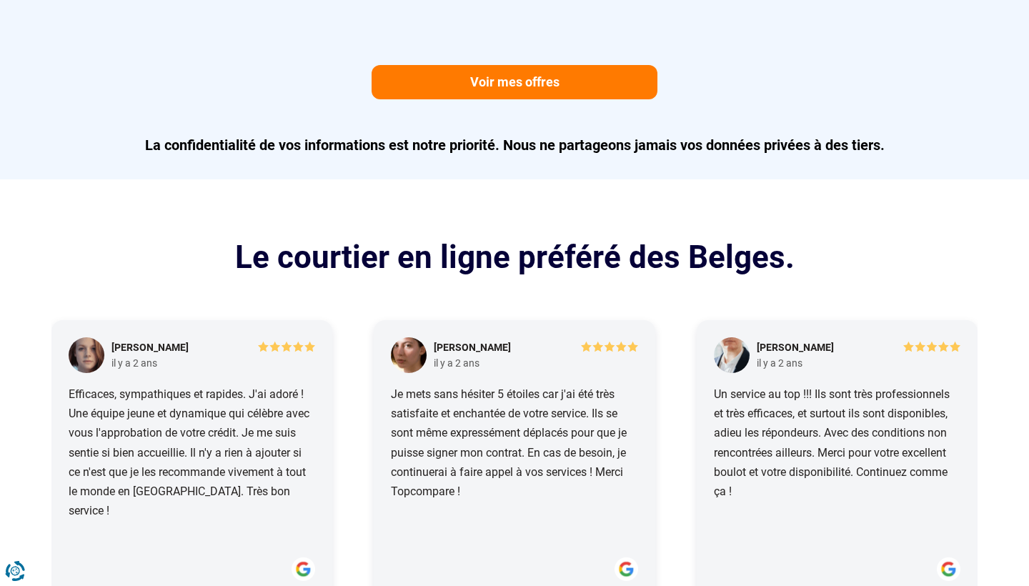
scroll to position [1448, 0]
